Goal: Navigation & Orientation: Understand site structure

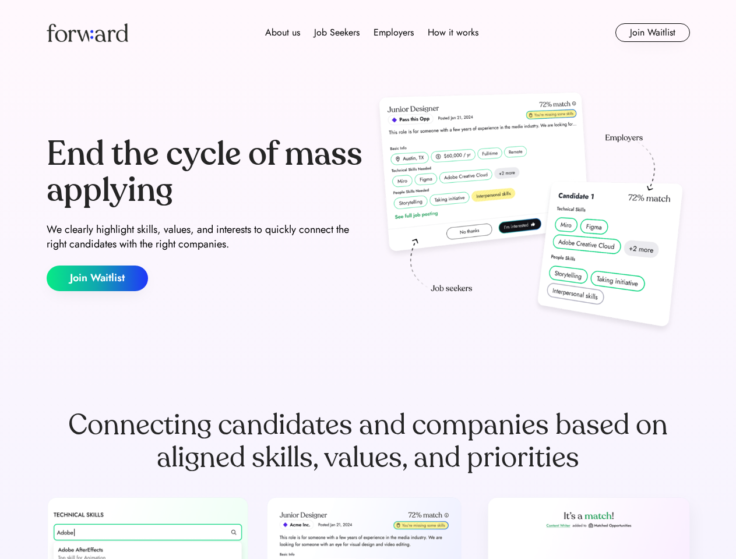
click at [368, 280] on div "End the cycle of mass applying We clearly highlight skills, values, and interes…" at bounding box center [368, 214] width 643 height 250
click at [368, 33] on div "About us Job Seekers Employers How it works" at bounding box center [371, 33] width 459 height 14
click at [87, 33] on img at bounding box center [88, 32] width 82 height 19
click at [372, 33] on div "About us Job Seekers Employers How it works" at bounding box center [371, 33] width 459 height 14
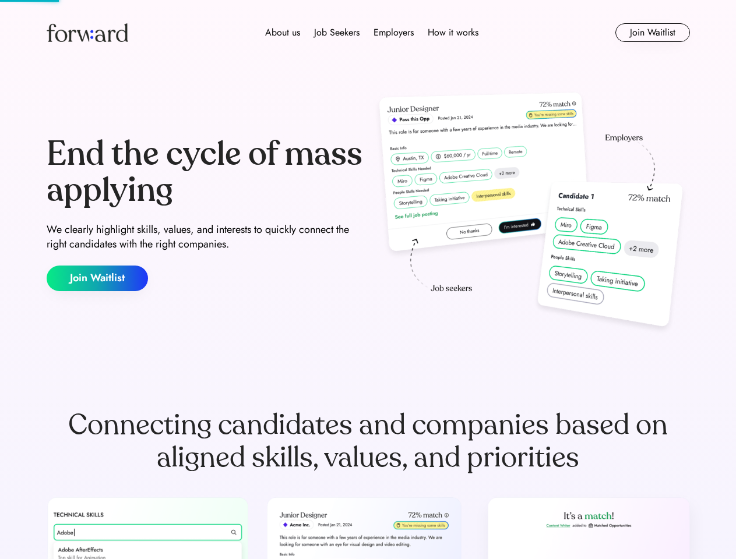
click at [282, 33] on div "About us" at bounding box center [282, 33] width 35 height 14
click at [337, 33] on div "Job Seekers" at bounding box center [336, 33] width 45 height 14
click at [393, 33] on div "Employers" at bounding box center [393, 33] width 40 height 14
click at [452, 33] on div "How it works" at bounding box center [453, 33] width 51 height 14
click at [652, 33] on button "Join Waitlist" at bounding box center [652, 32] width 75 height 19
